Goal: Task Accomplishment & Management: Complete application form

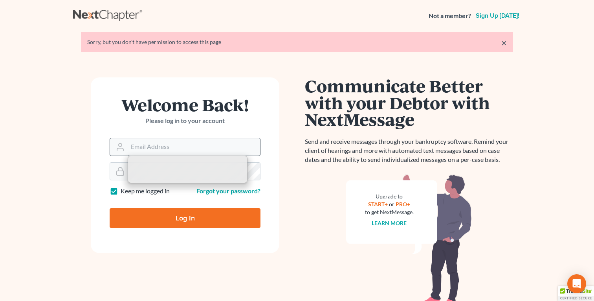
click at [186, 150] on input "Email Address" at bounding box center [194, 146] width 132 height 17
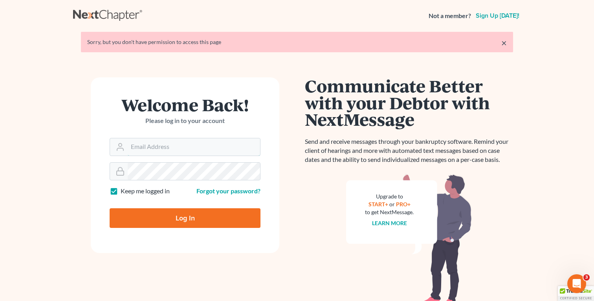
type input "[EMAIL_ADDRESS][DOMAIN_NAME]"
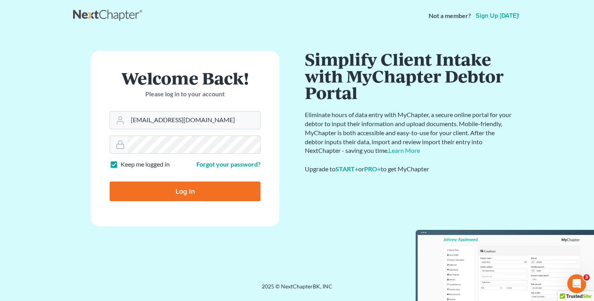
click at [174, 195] on input "Log In" at bounding box center [185, 192] width 151 height 20
type input "Thinking..."
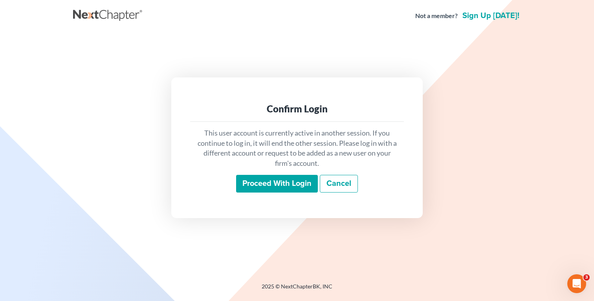
click at [254, 180] on input "Proceed with login" at bounding box center [277, 184] width 82 height 18
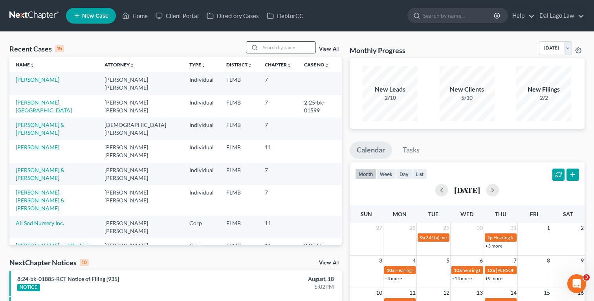
click at [265, 44] on input "search" at bounding box center [288, 47] width 55 height 11
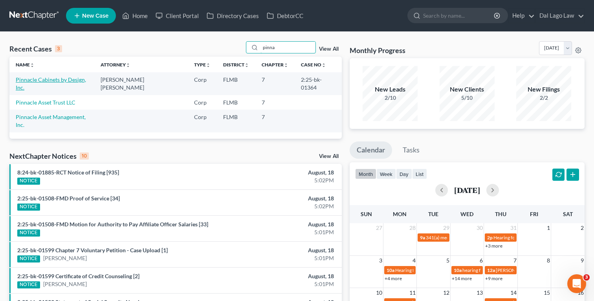
type input "pinna"
click at [80, 81] on link "Pinnacle Cabinets by Design, Inc." at bounding box center [51, 83] width 70 height 15
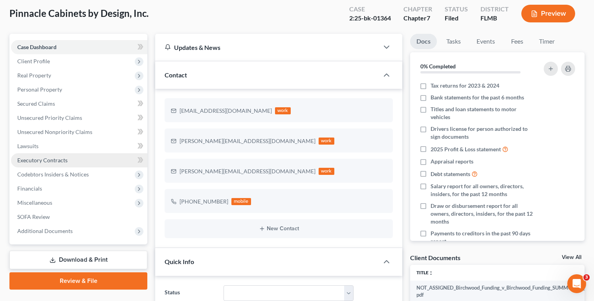
scroll to position [43, 0]
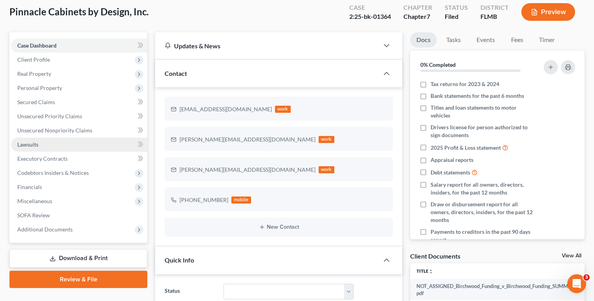
click at [58, 145] on link "Lawsuits" at bounding box center [79, 145] width 136 height 14
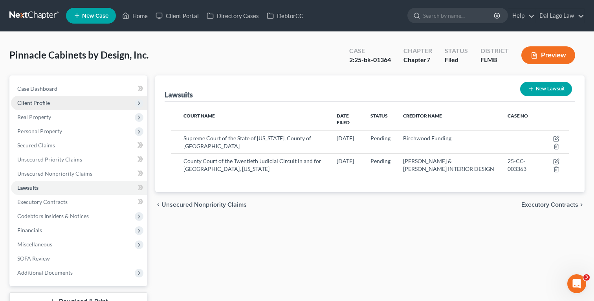
click at [52, 107] on span "Client Profile" at bounding box center [79, 103] width 136 height 14
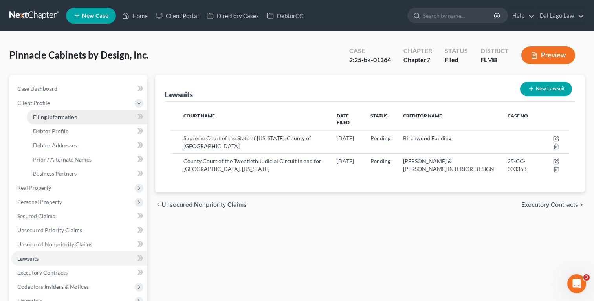
click at [55, 116] on span "Filing Information" at bounding box center [55, 117] width 44 height 7
select select "3"
select select "1"
select select "0"
select select "15"
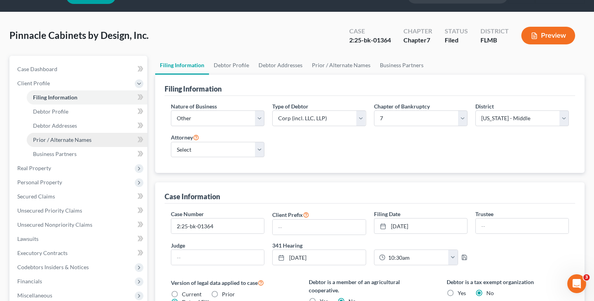
scroll to position [20, 0]
